Goal: Transaction & Acquisition: Register for event/course

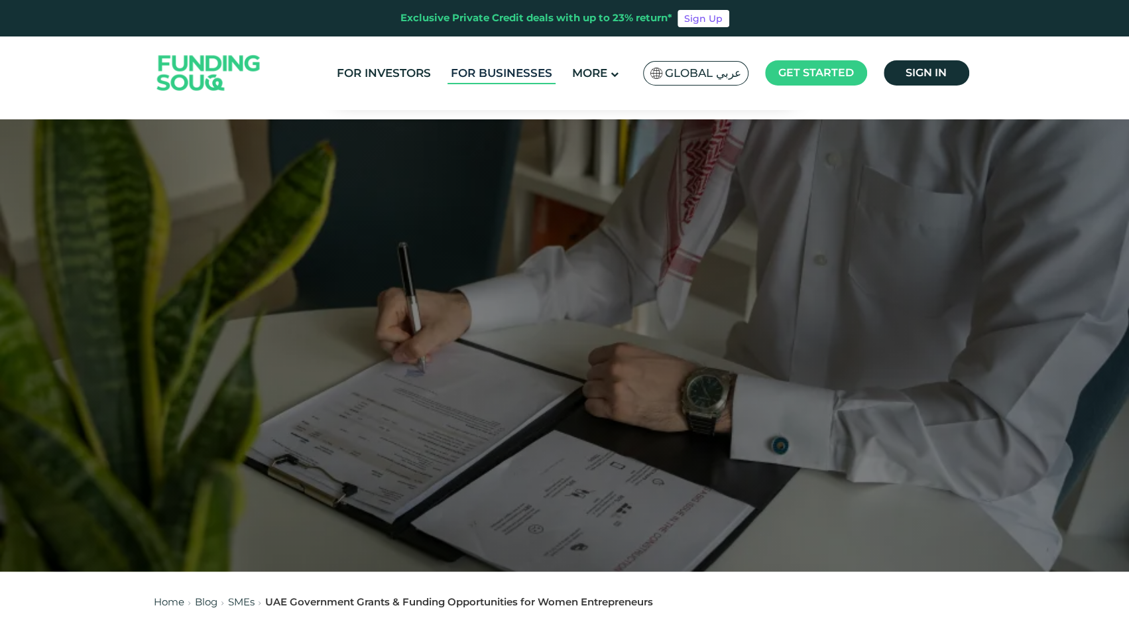
click at [523, 76] on link "For Businesses" at bounding box center [502, 73] width 108 height 22
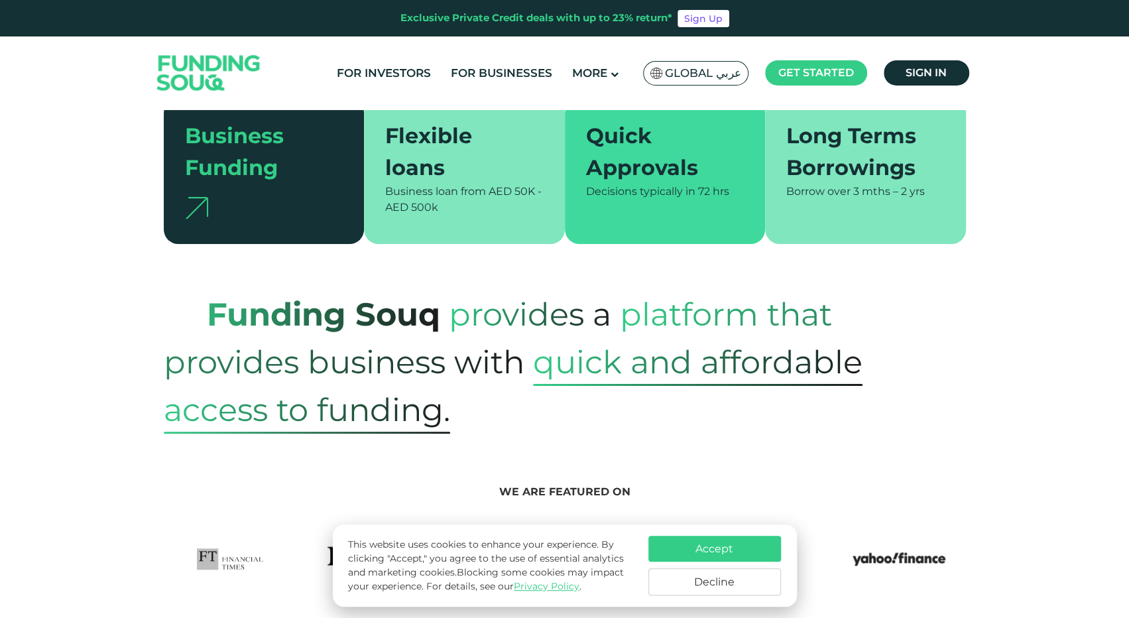
scroll to position [329, 0]
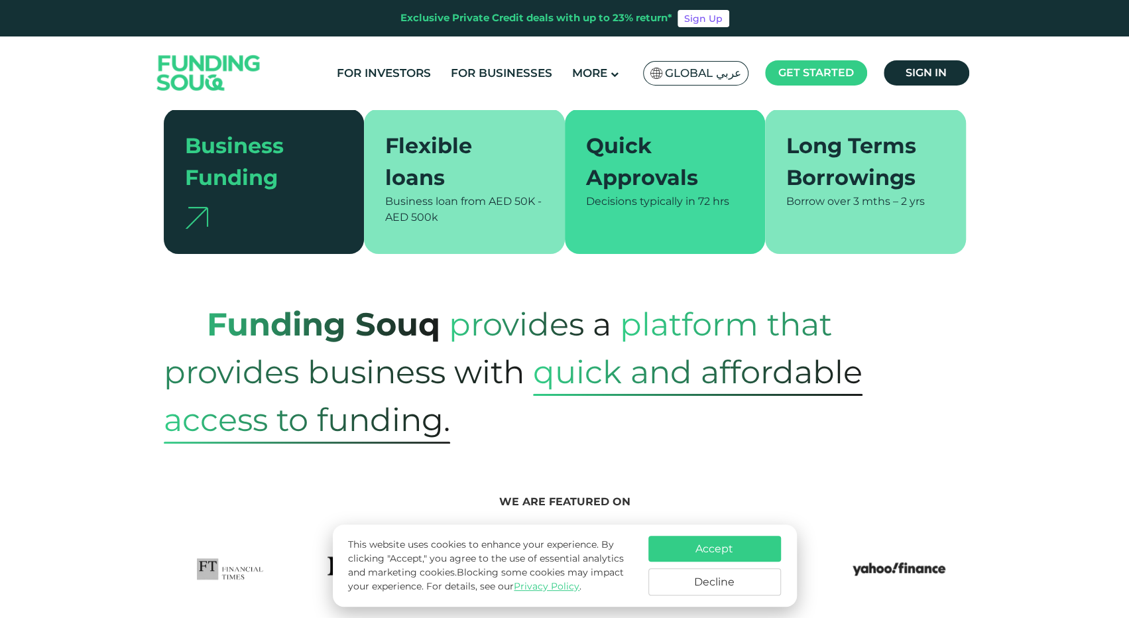
click at [700, 582] on button "Decline" at bounding box center [715, 581] width 133 height 27
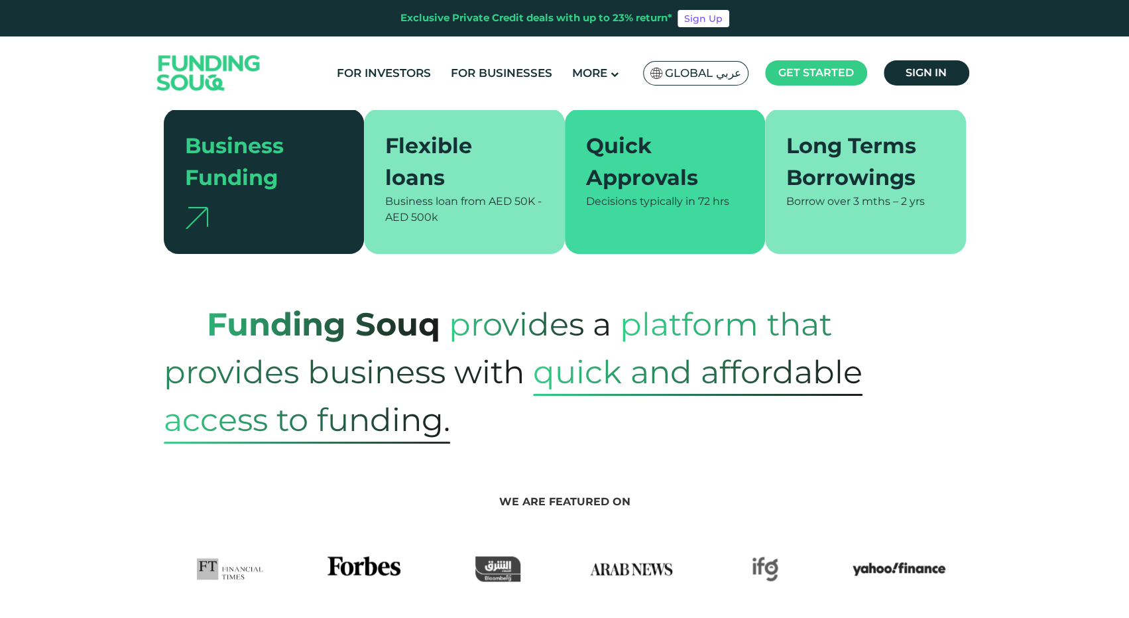
click at [263, 156] on div "Business Funding" at bounding box center [256, 162] width 143 height 64
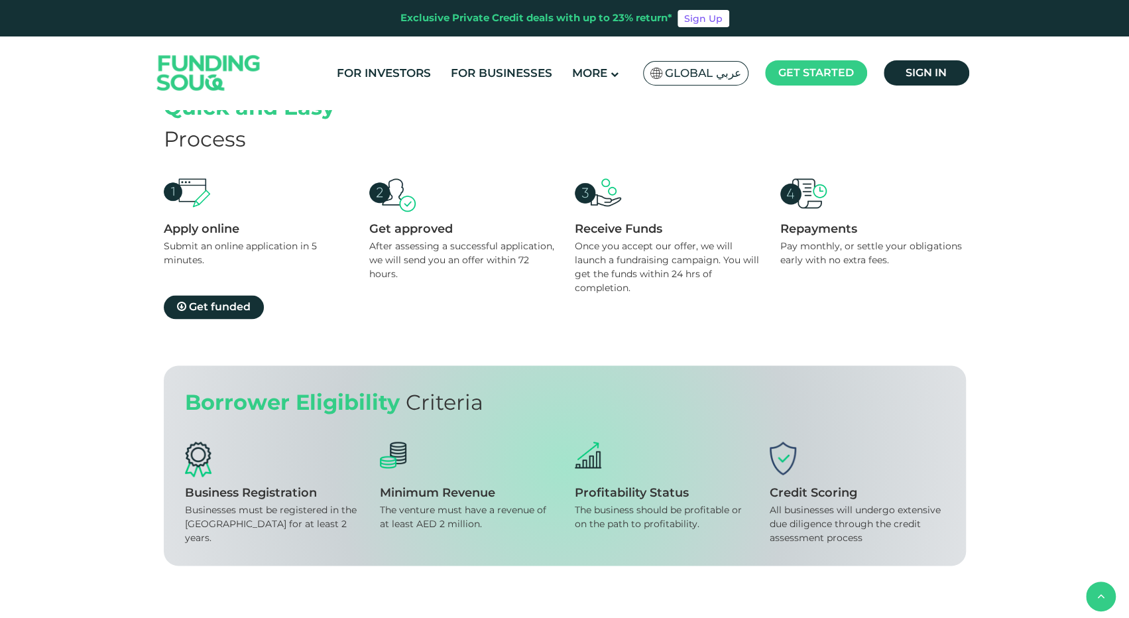
scroll to position [1259, 0]
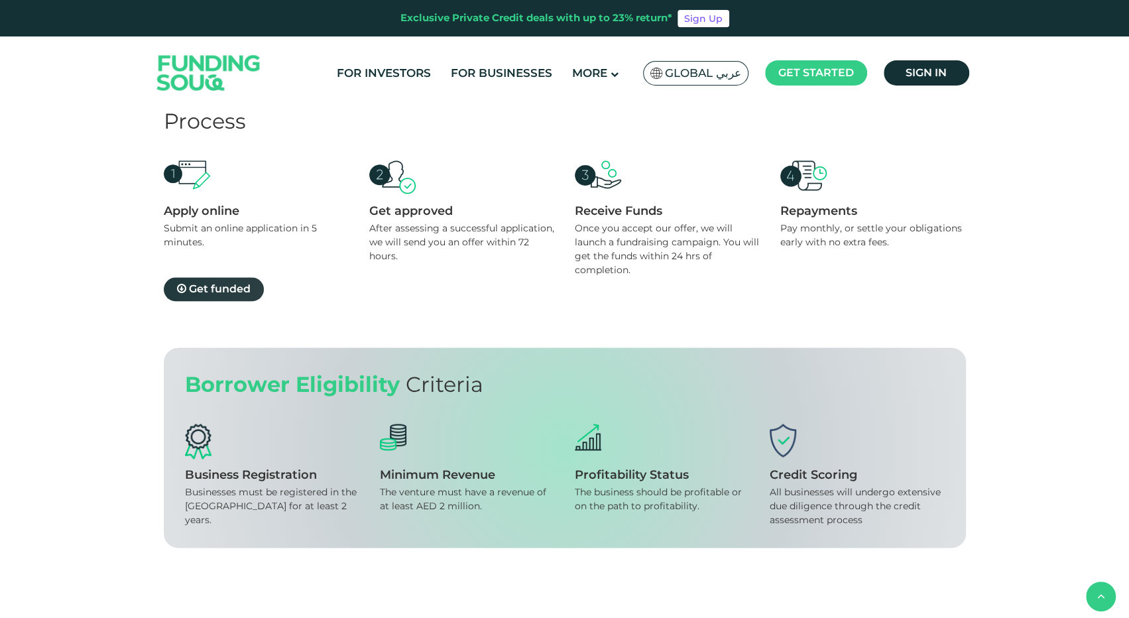
click at [207, 287] on span "Get funded" at bounding box center [220, 288] width 62 height 13
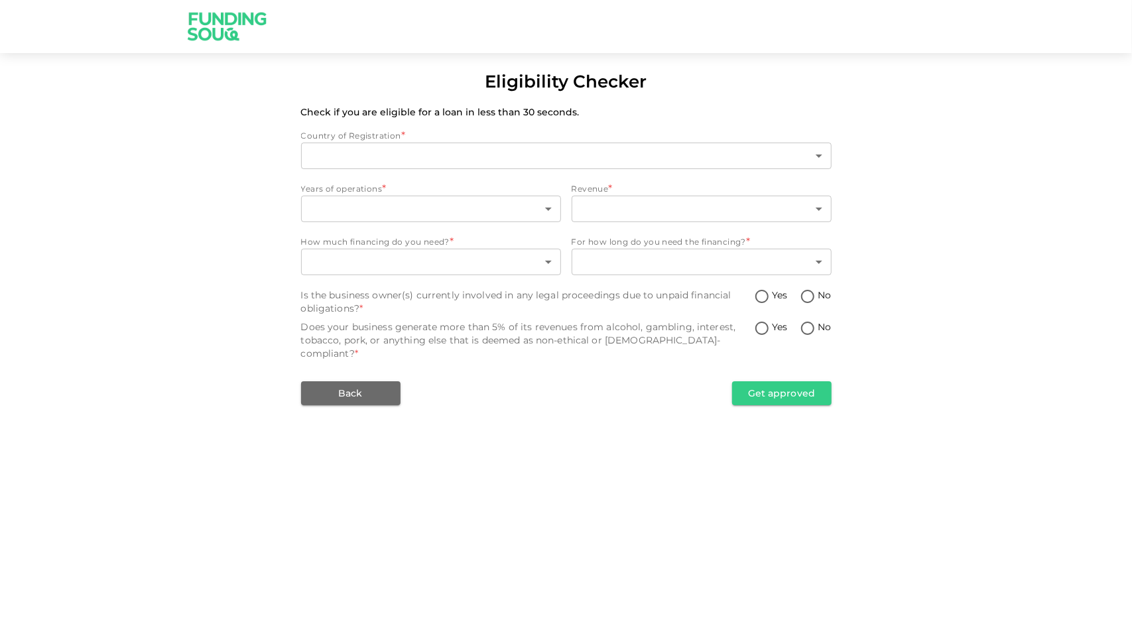
type input "1"
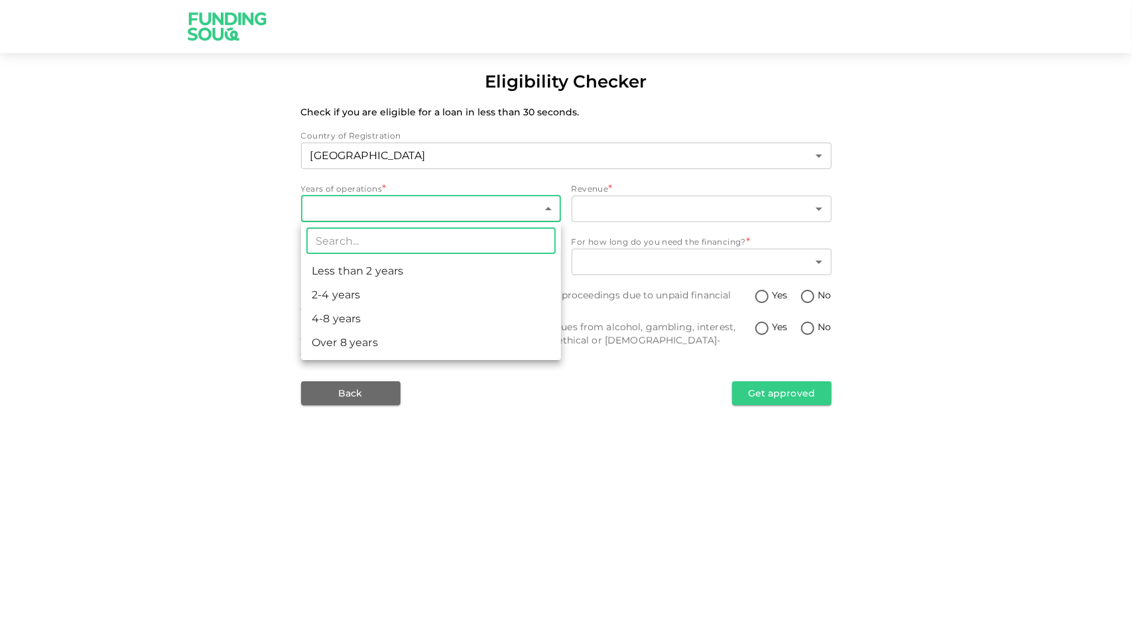
click at [542, 207] on body "Eligibility Checker Check if you are eligible for a loan in less than 30 second…" at bounding box center [566, 309] width 1132 height 618
click at [542, 207] on div at bounding box center [566, 309] width 1132 height 618
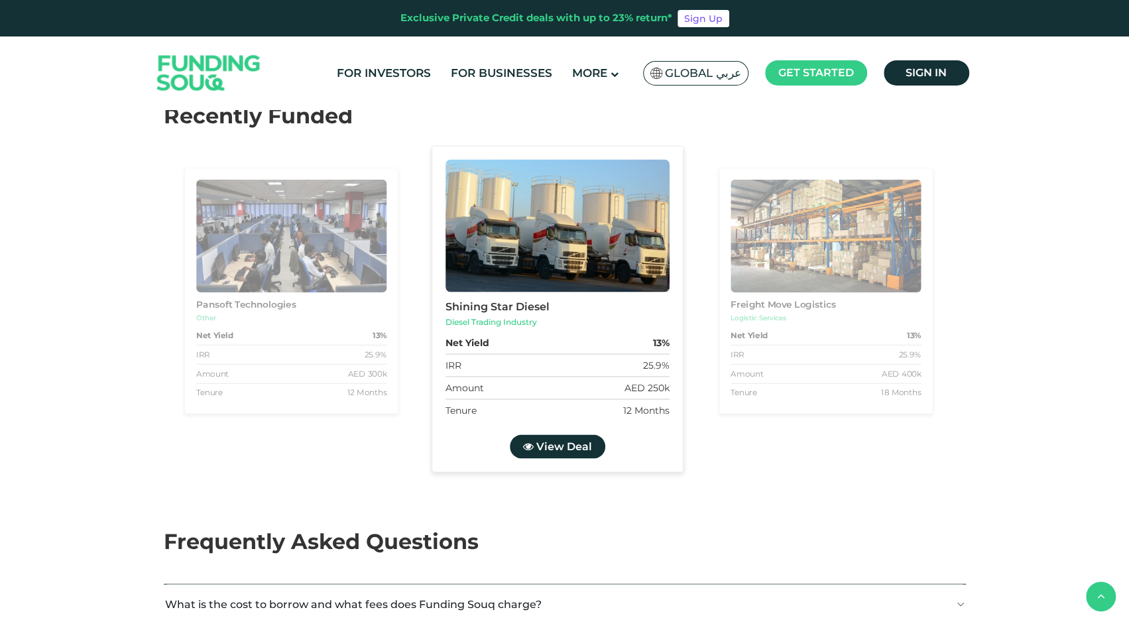
scroll to position [1430, 0]
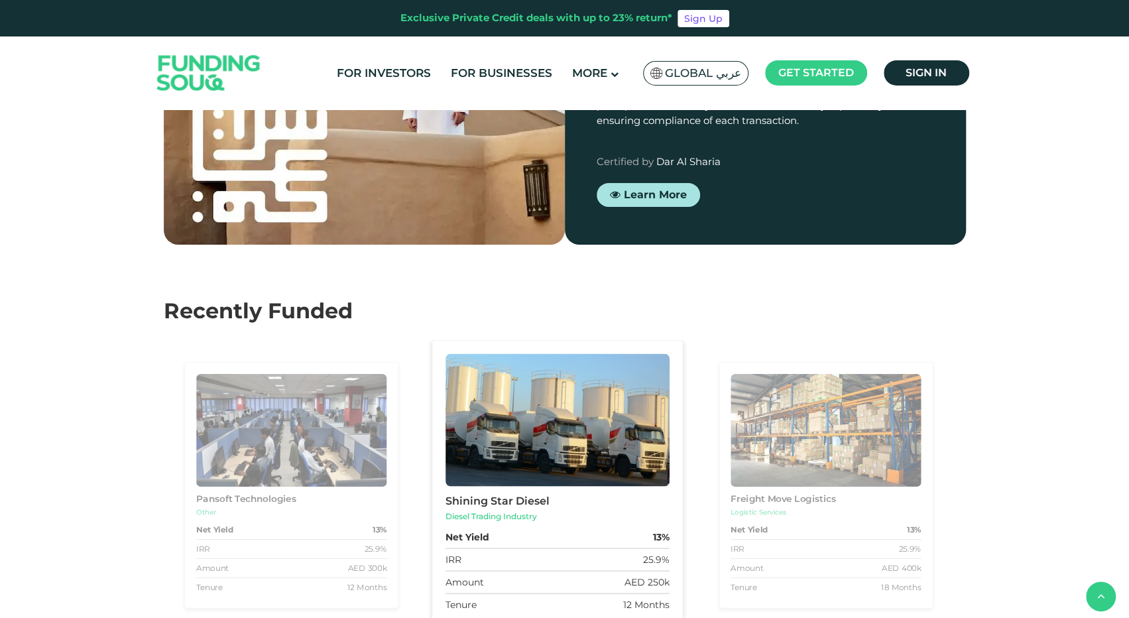
drag, startPoint x: 492, startPoint y: 333, endPoint x: 427, endPoint y: 295, distance: 75.2
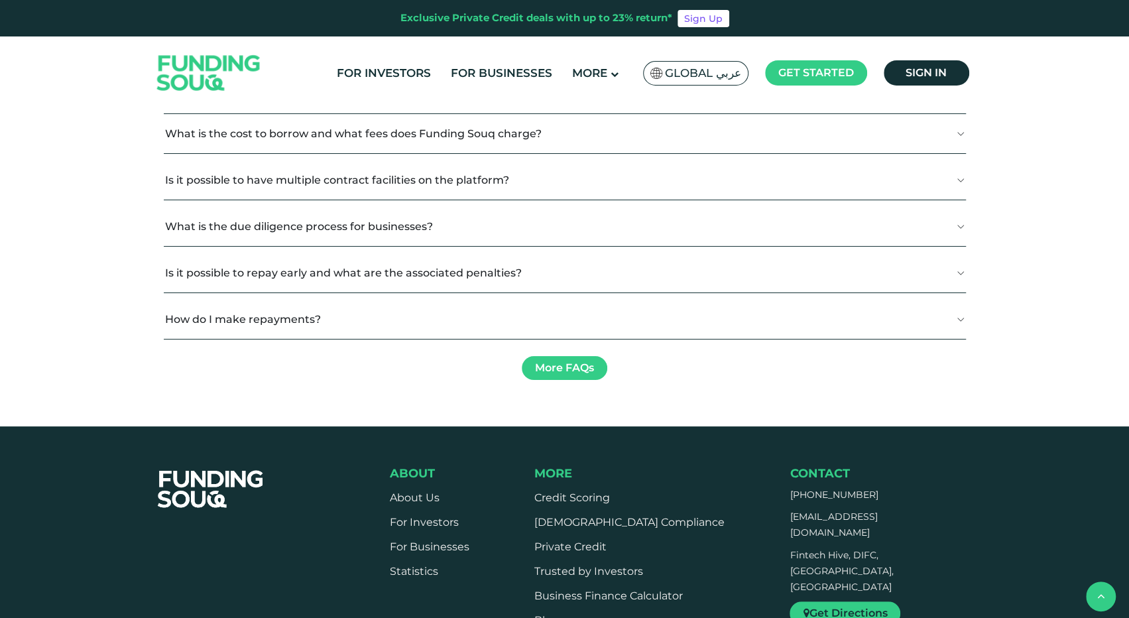
scroll to position [2100, 0]
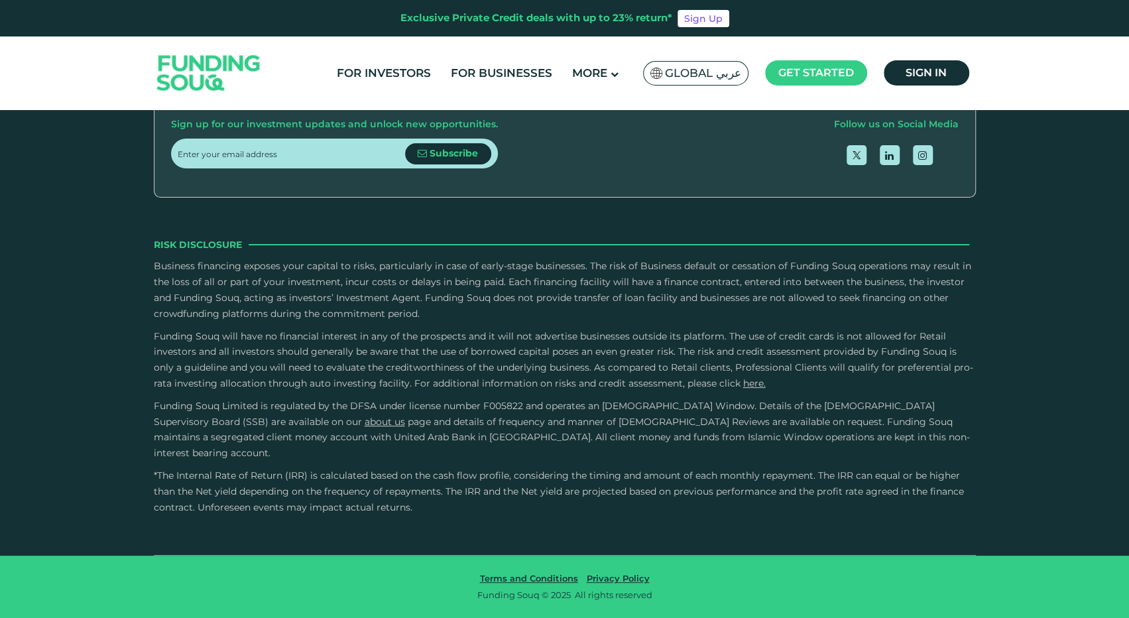
scroll to position [2100, 0]
drag, startPoint x: 505, startPoint y: 479, endPoint x: 470, endPoint y: 465, distance: 37.8
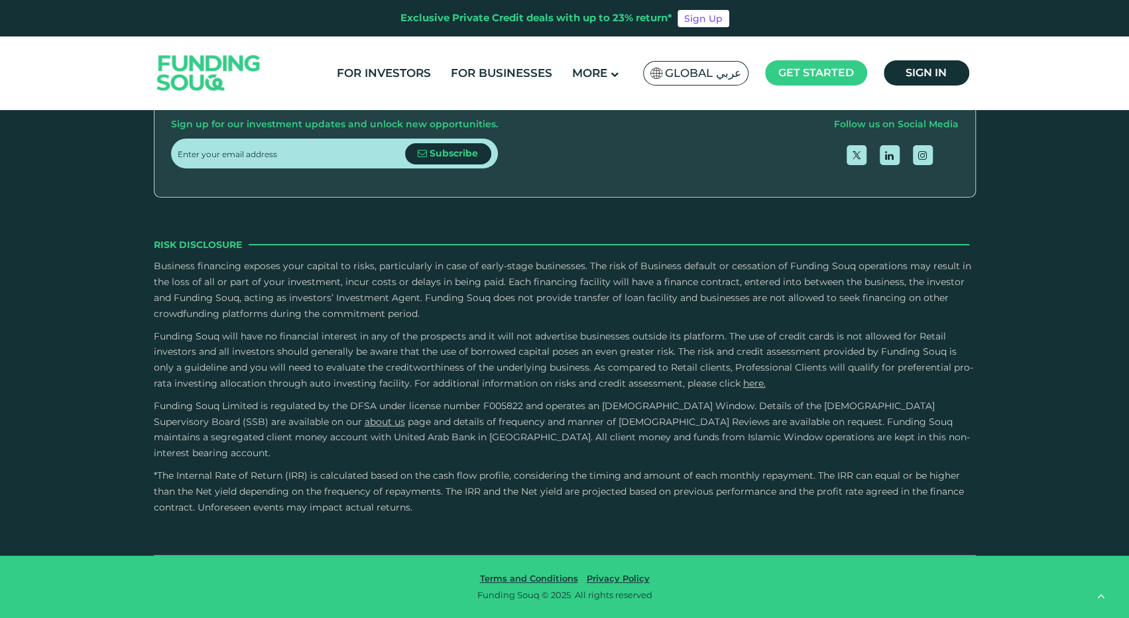
drag, startPoint x: 282, startPoint y: 348, endPoint x: 464, endPoint y: 368, distance: 182.8
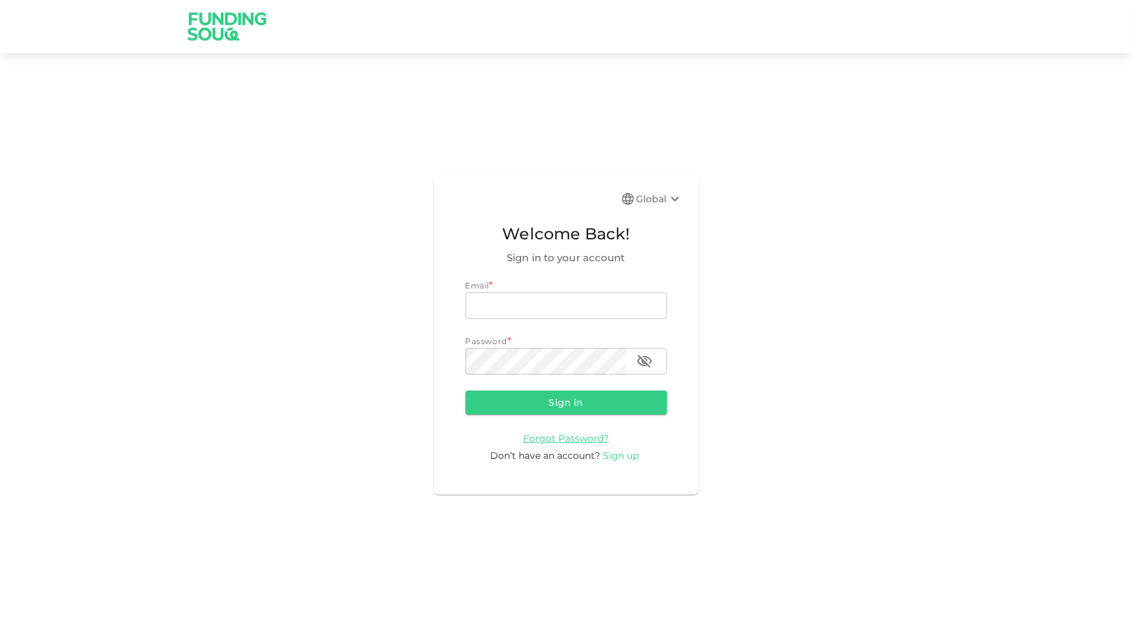
click at [617, 454] on span "Sign up" at bounding box center [621, 456] width 36 height 12
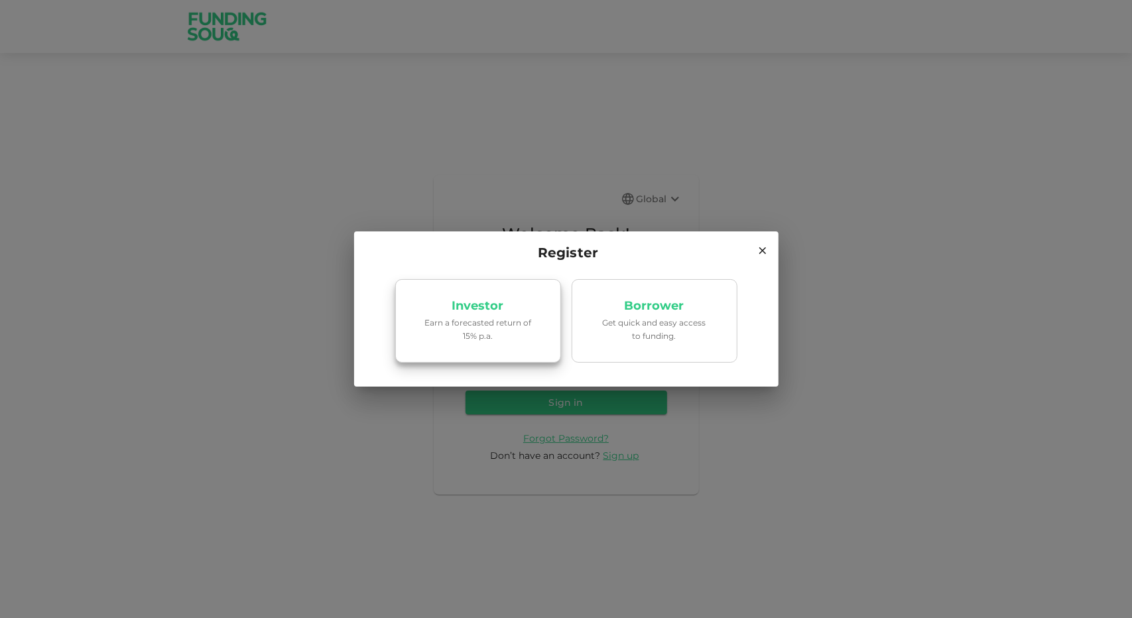
click at [487, 338] on p "Earn a forecasted return of 15% p.a." at bounding box center [478, 328] width 113 height 25
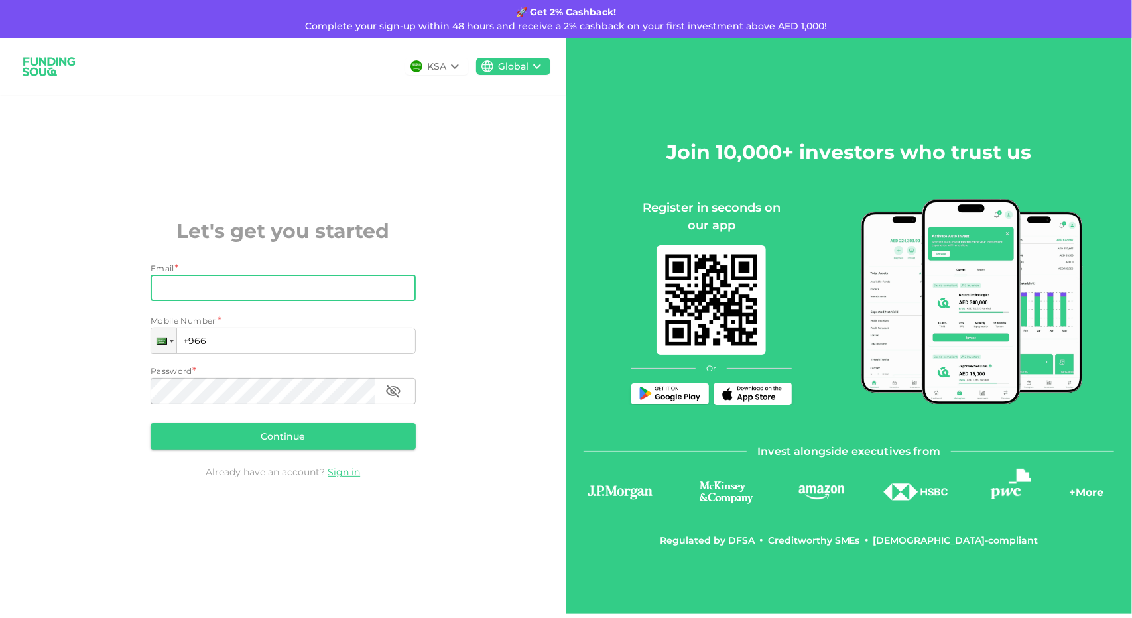
click at [228, 284] on input "Email" at bounding box center [276, 288] width 251 height 27
type input "[EMAIL_ADDRESS][DOMAIN_NAME]"
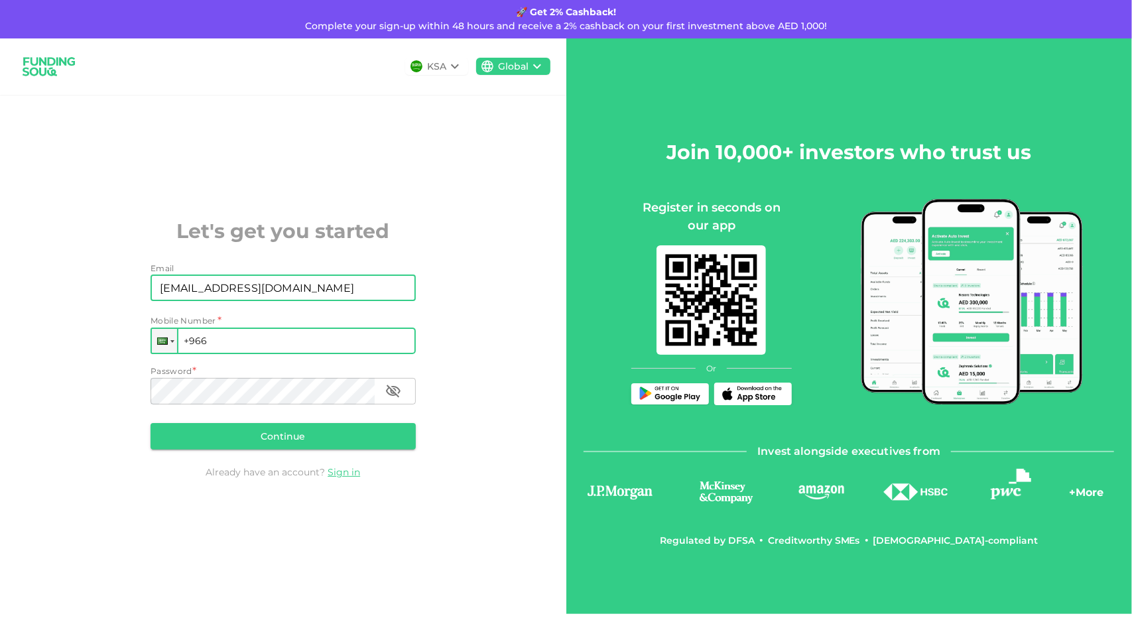
click at [251, 353] on input "+966" at bounding box center [283, 341] width 265 height 27
click at [168, 348] on div at bounding box center [164, 341] width 25 height 24
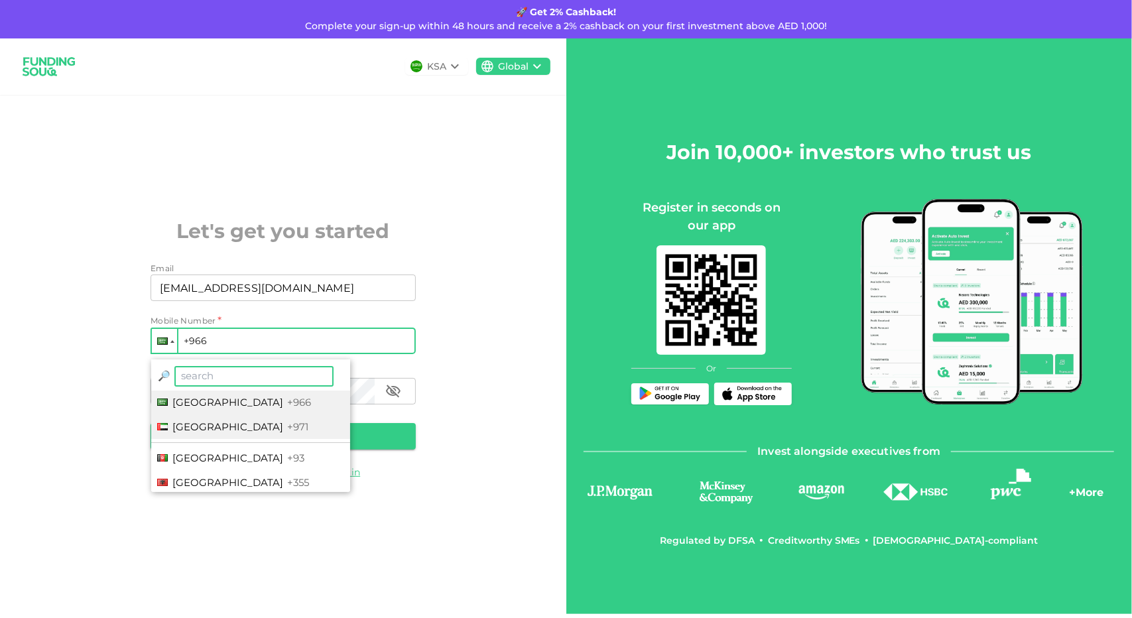
click at [188, 422] on span "United Arab Emirates" at bounding box center [227, 426] width 111 height 13
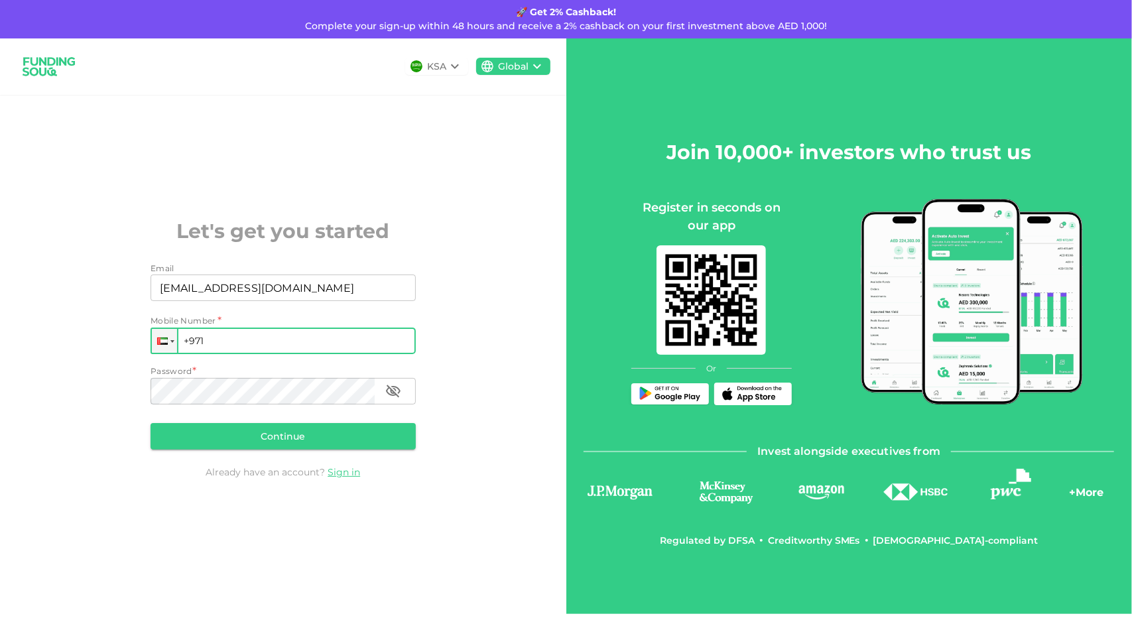
click at [236, 343] on input "+971" at bounding box center [283, 341] width 265 height 27
type input "+971 562 431 966"
click at [328, 441] on button "Continue" at bounding box center [283, 436] width 265 height 27
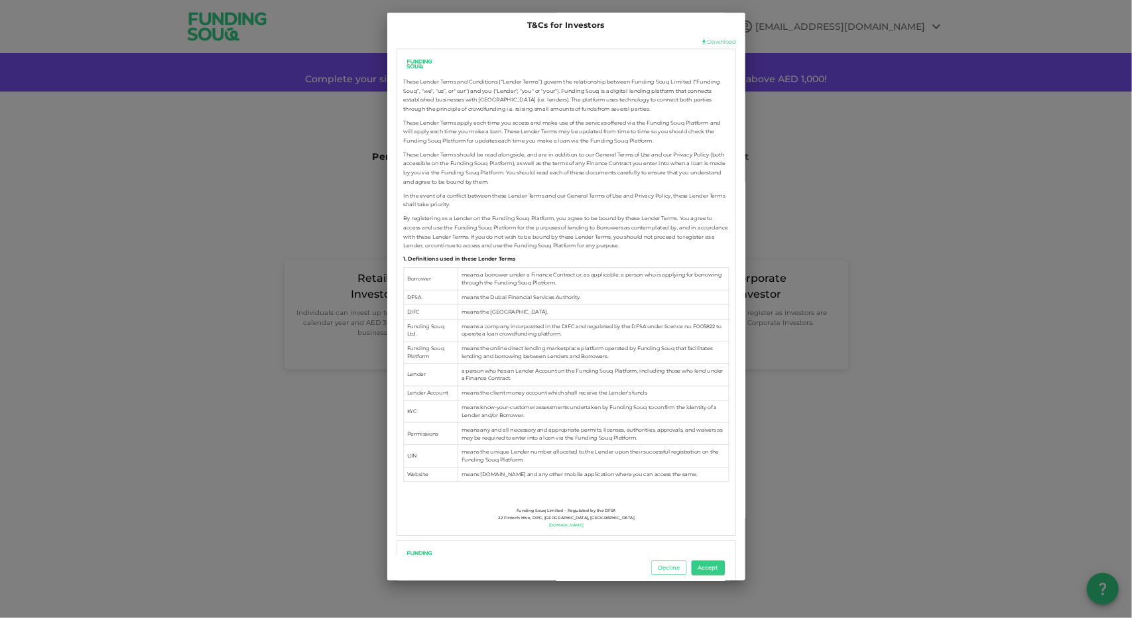
click at [676, 570] on button "Decline" at bounding box center [668, 568] width 35 height 15
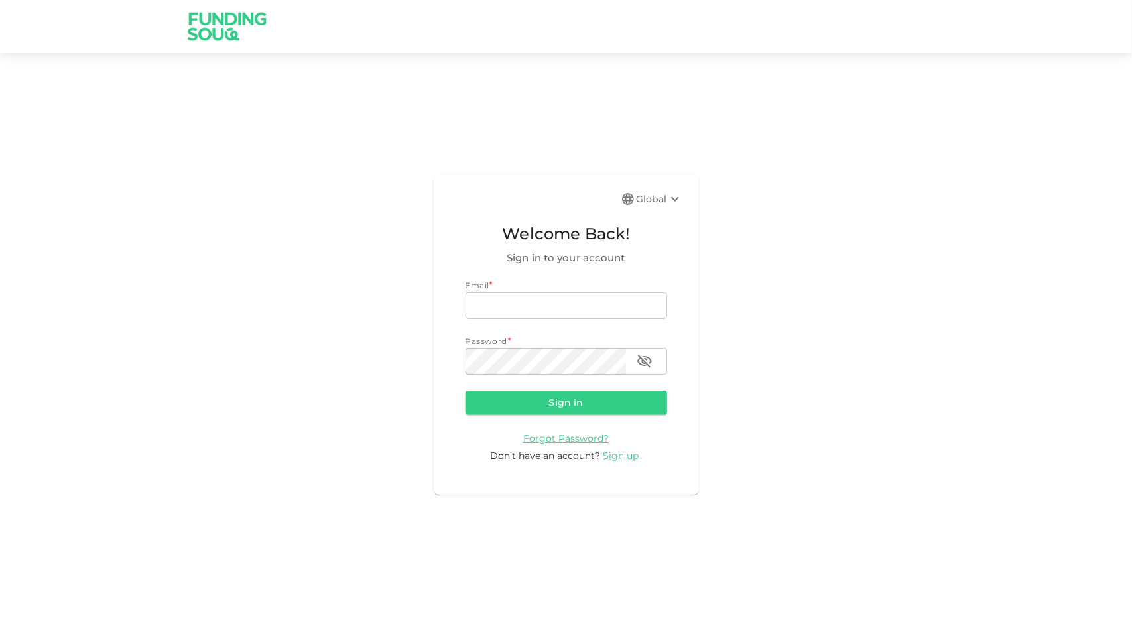
type input "[EMAIL_ADDRESS][DOMAIN_NAME]"
click at [649, 360] on icon "button" at bounding box center [645, 361] width 16 height 16
click at [623, 408] on button "Sign in" at bounding box center [566, 403] width 202 height 24
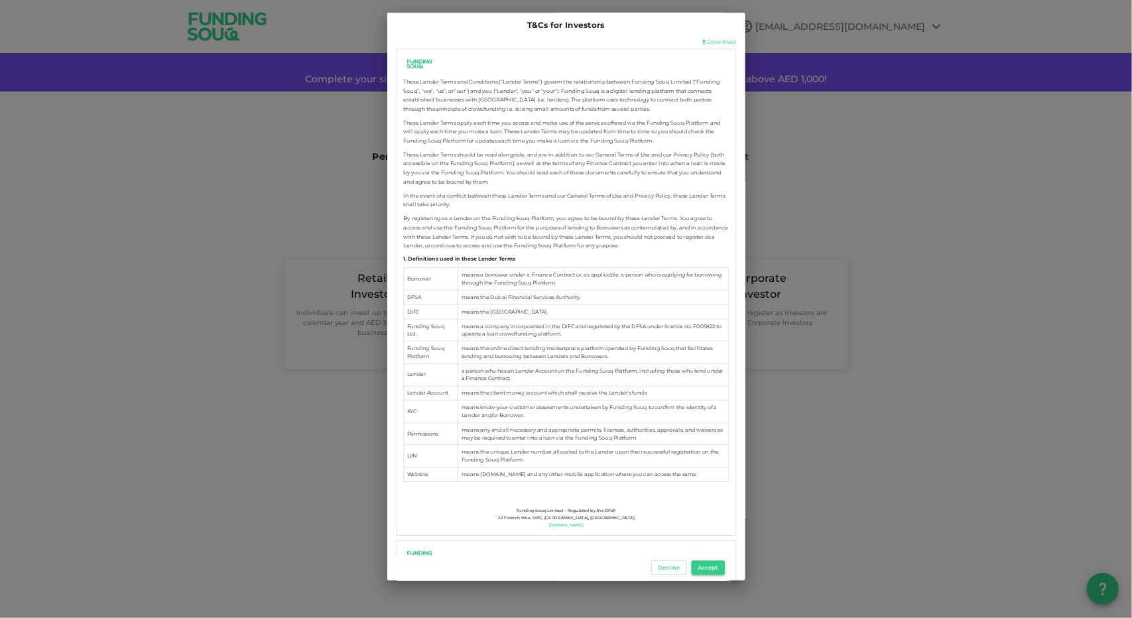
click at [703, 568] on button "Accept" at bounding box center [708, 568] width 33 height 15
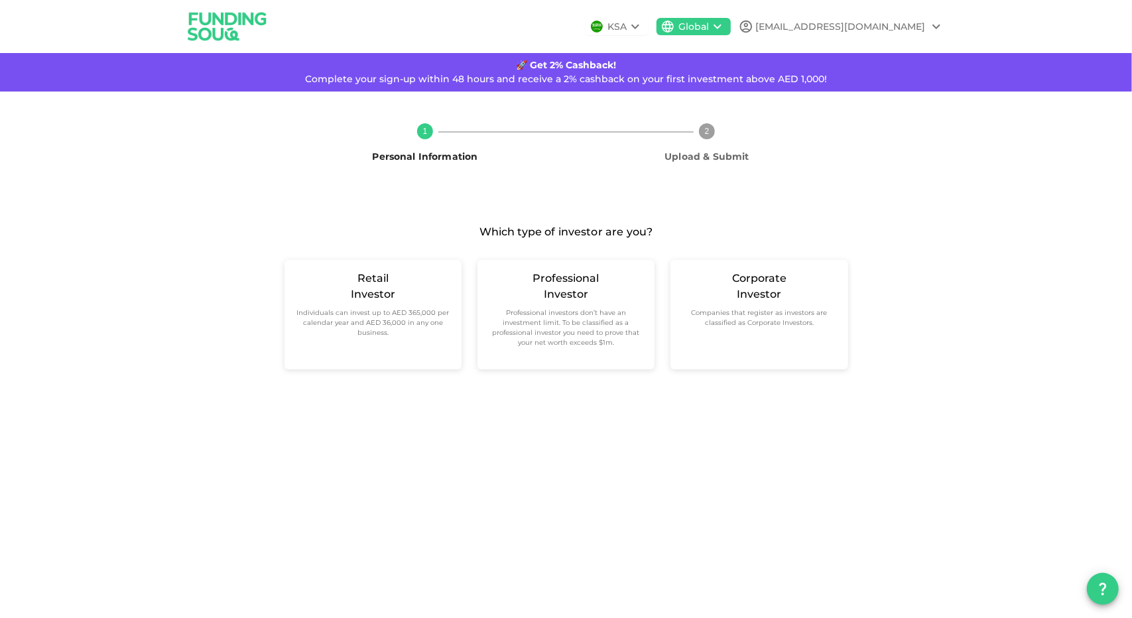
click at [643, 23] on icon at bounding box center [635, 27] width 16 height 16
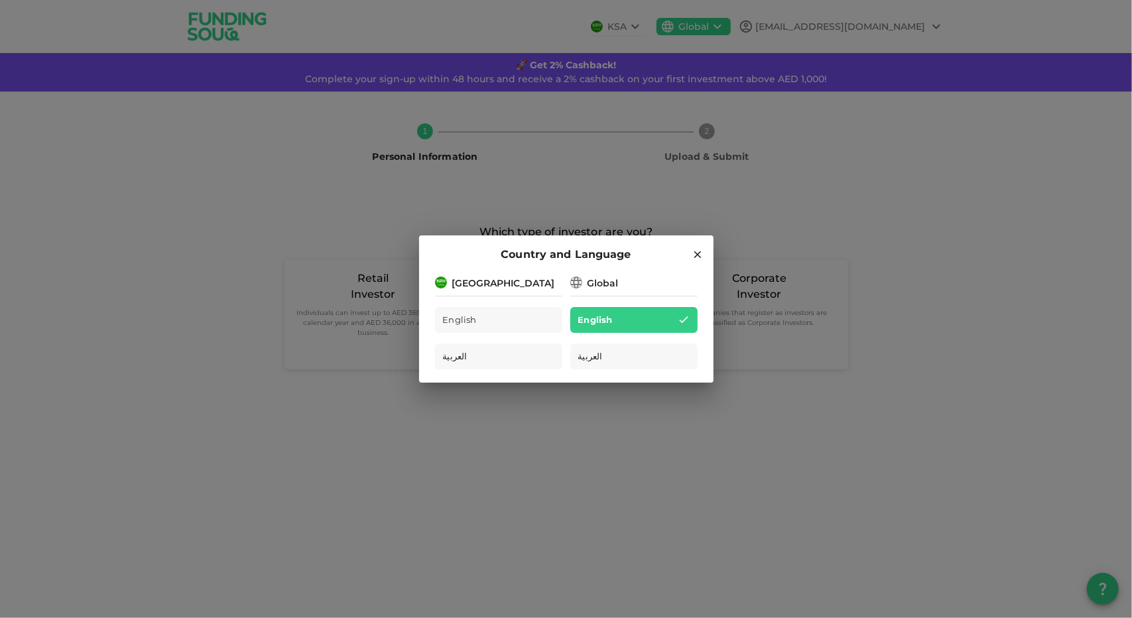
click at [475, 278] on div "Saudi Arabia" at bounding box center [503, 284] width 103 height 14
click at [454, 284] on div "Saudi Arabia" at bounding box center [503, 284] width 103 height 14
click at [439, 282] on img at bounding box center [441, 283] width 12 height 12
click at [611, 280] on div "Global" at bounding box center [603, 284] width 31 height 14
click at [692, 254] on icon at bounding box center [698, 255] width 12 height 12
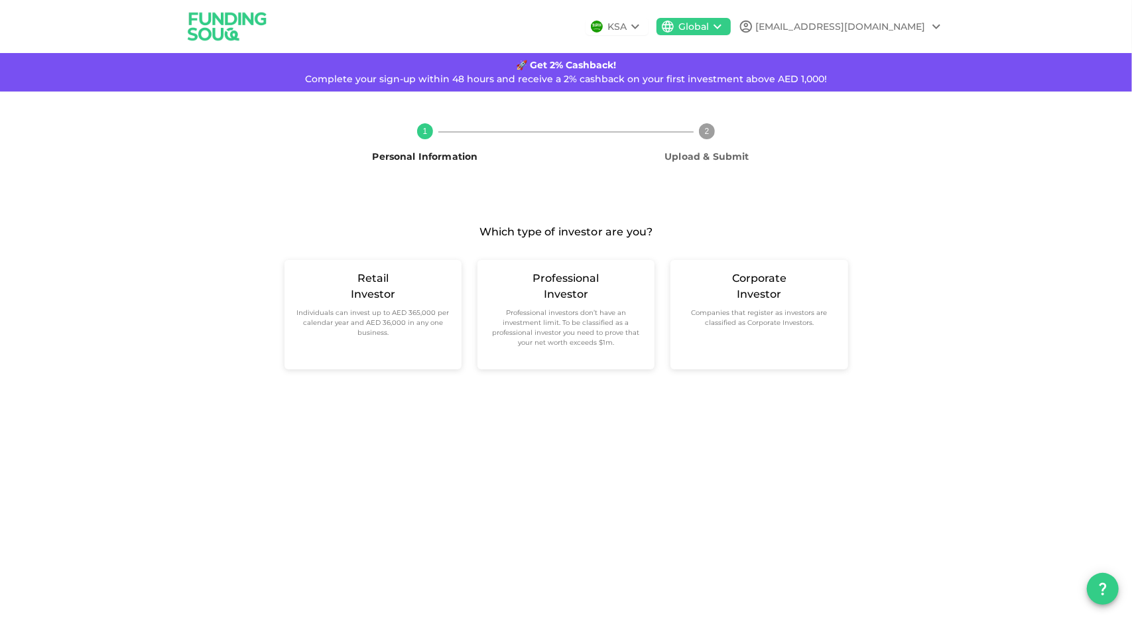
click at [225, 20] on img at bounding box center [227, 26] width 99 height 52
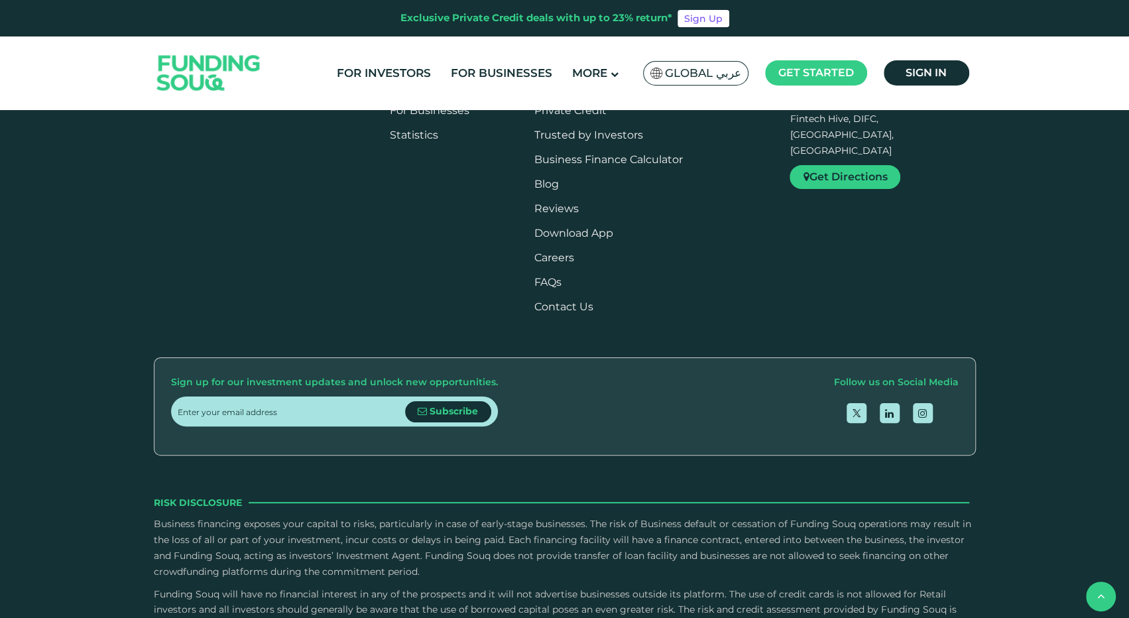
scroll to position [1598, 0]
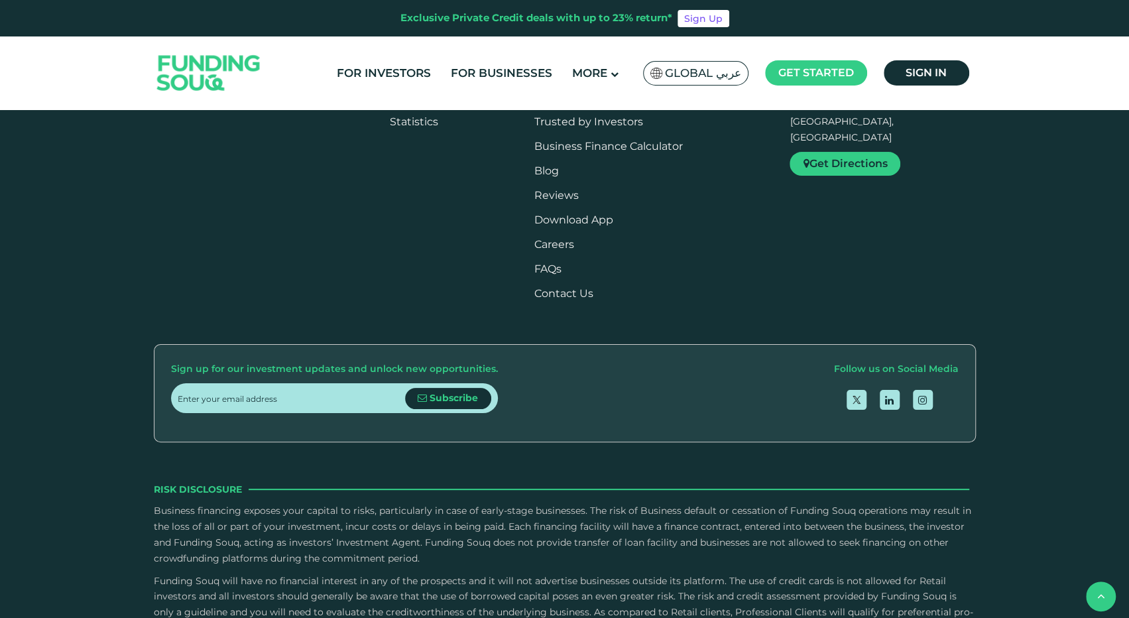
drag, startPoint x: 1125, startPoint y: 279, endPoint x: 1131, endPoint y: 308, distance: 29.9
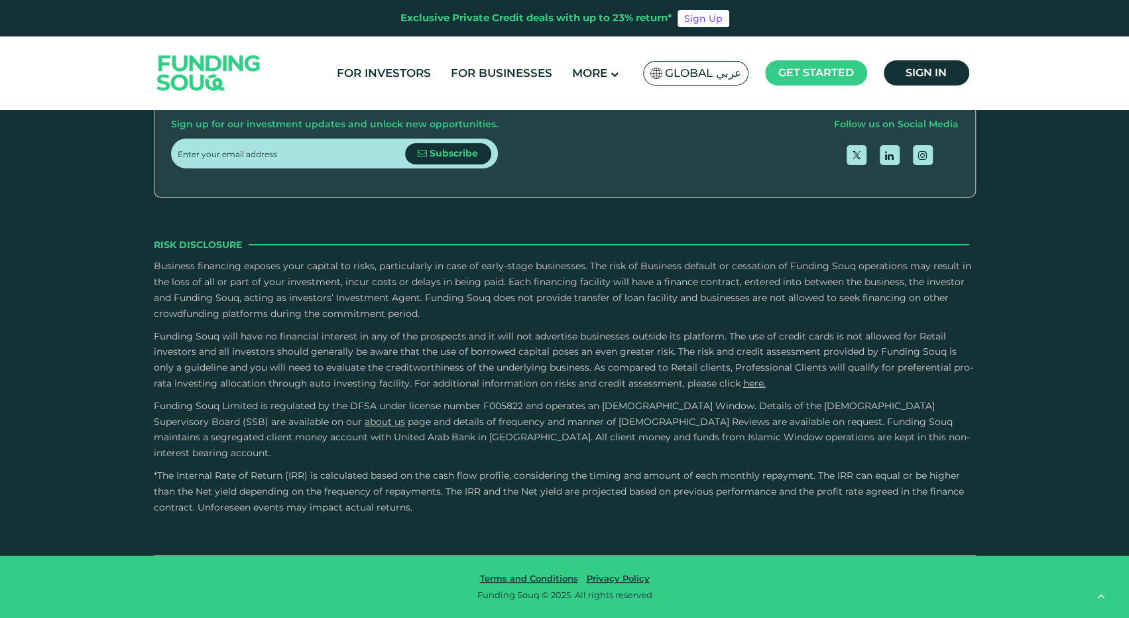
type tc-range-slider "4"
type tc-range-slider "230000"
drag, startPoint x: 216, startPoint y: 269, endPoint x: 242, endPoint y: 266, distance: 26.0
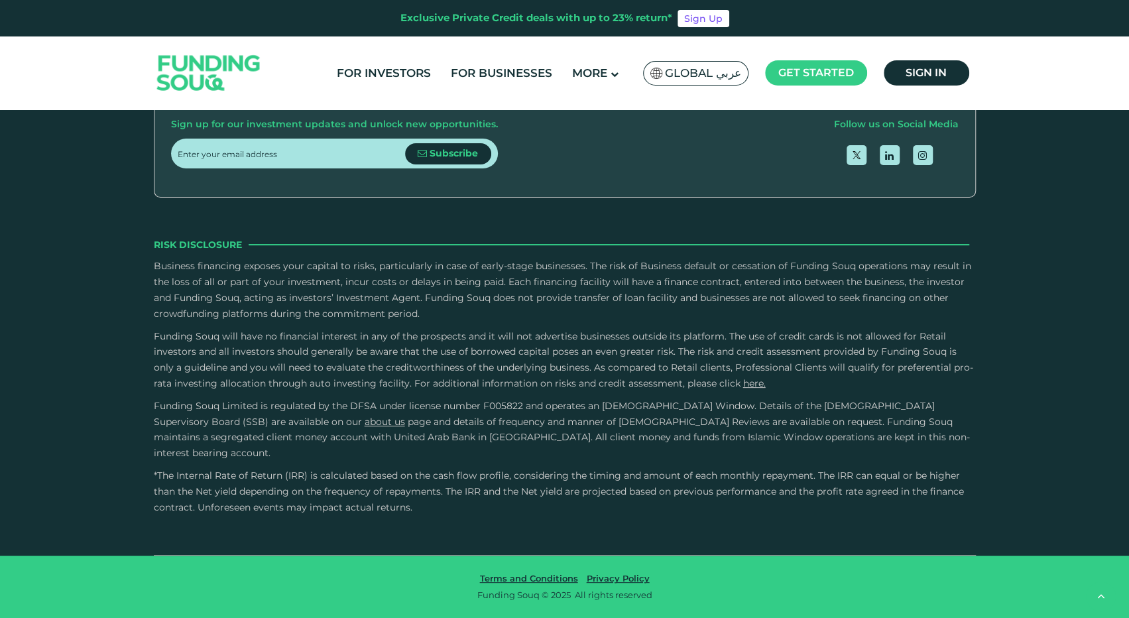
drag, startPoint x: 599, startPoint y: 265, endPoint x: 674, endPoint y: 271, distance: 74.6
drag, startPoint x: 647, startPoint y: 273, endPoint x: 475, endPoint y: 268, distance: 171.8
drag, startPoint x: 490, startPoint y: 271, endPoint x: 467, endPoint y: 267, distance: 23.5
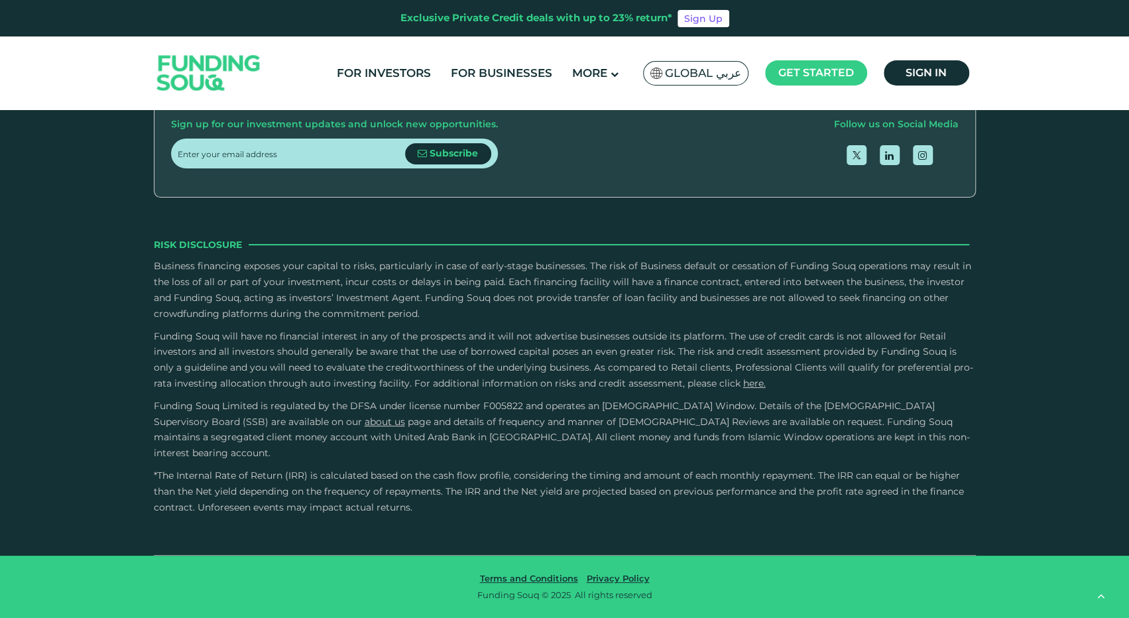
drag, startPoint x: 434, startPoint y: 265, endPoint x: 456, endPoint y: 271, distance: 23.3
drag, startPoint x: 446, startPoint y: 271, endPoint x: 463, endPoint y: 273, distance: 17.3
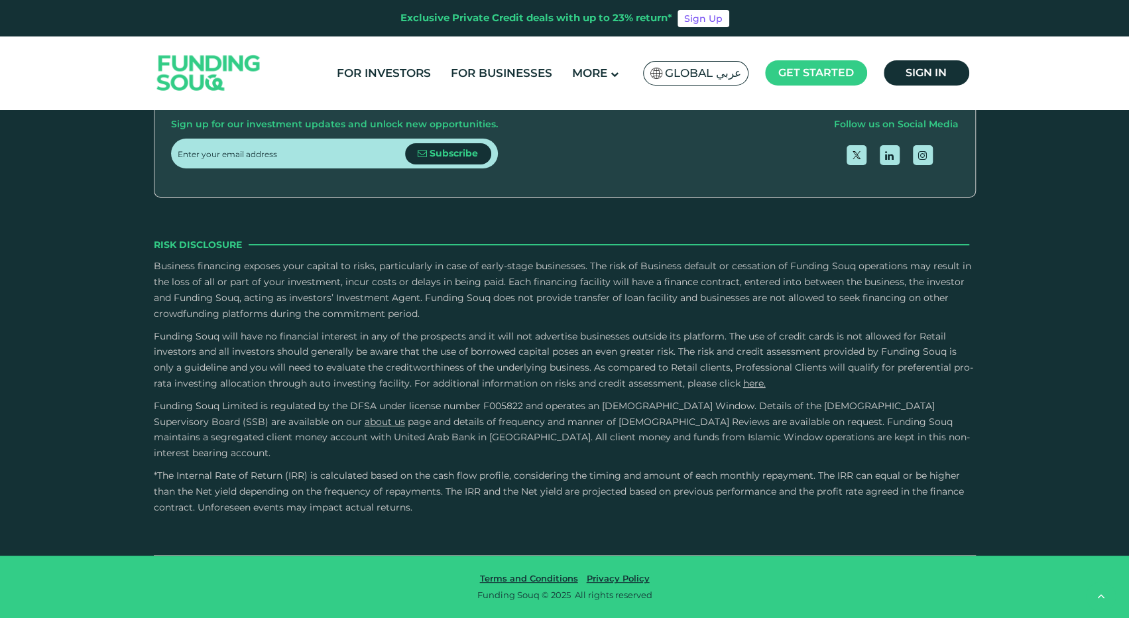
drag, startPoint x: 448, startPoint y: 262, endPoint x: 495, endPoint y: 263, distance: 46.4
type tc-range-slider "5"
drag, startPoint x: 495, startPoint y: 267, endPoint x: 655, endPoint y: 267, distance: 160.5
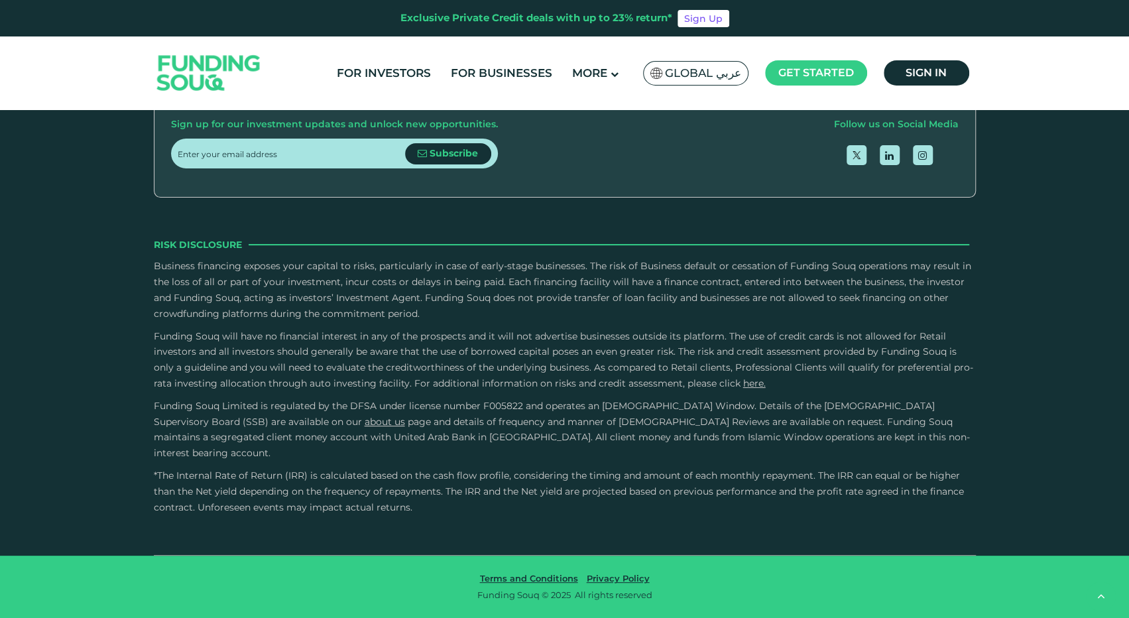
radio input "true"
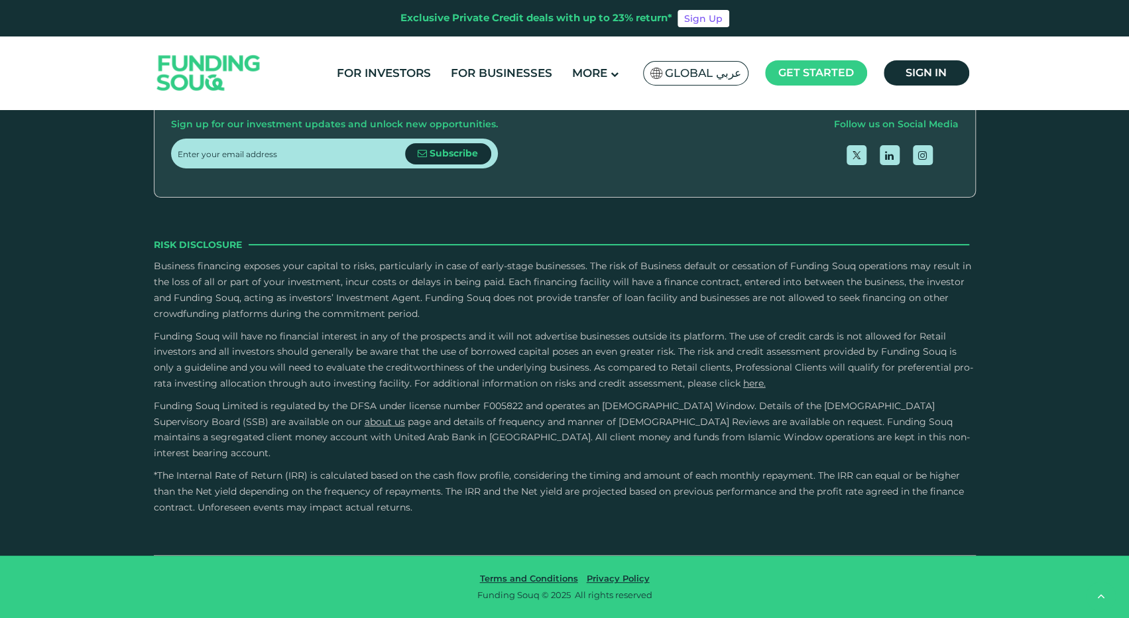
radio input "true"
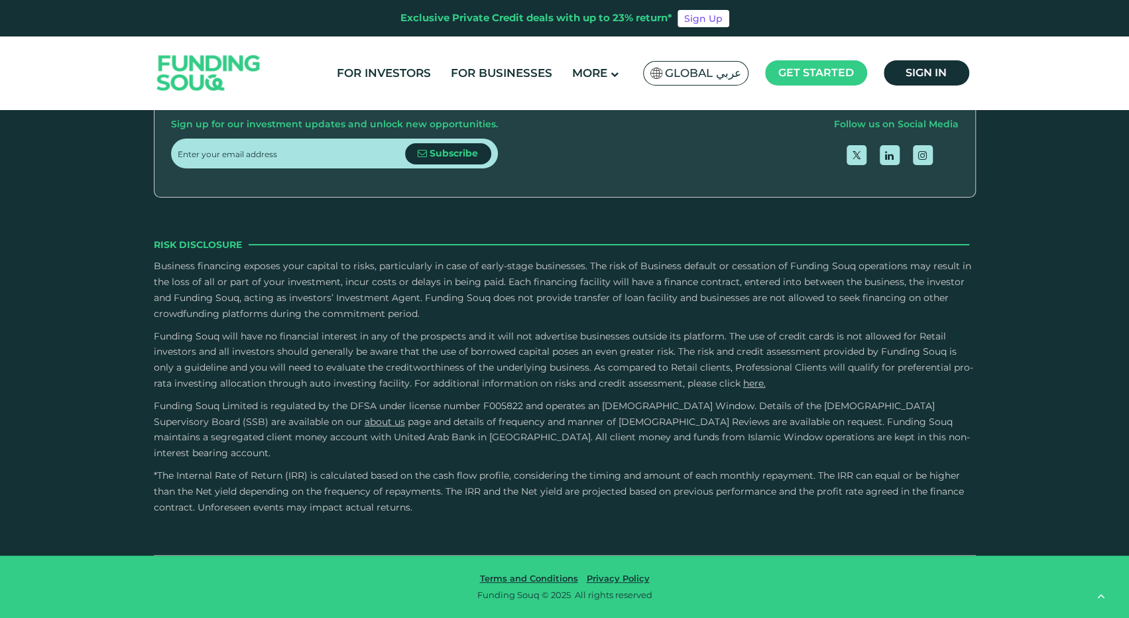
type tc-range-slider "4"
